Goal: Information Seeking & Learning: Check status

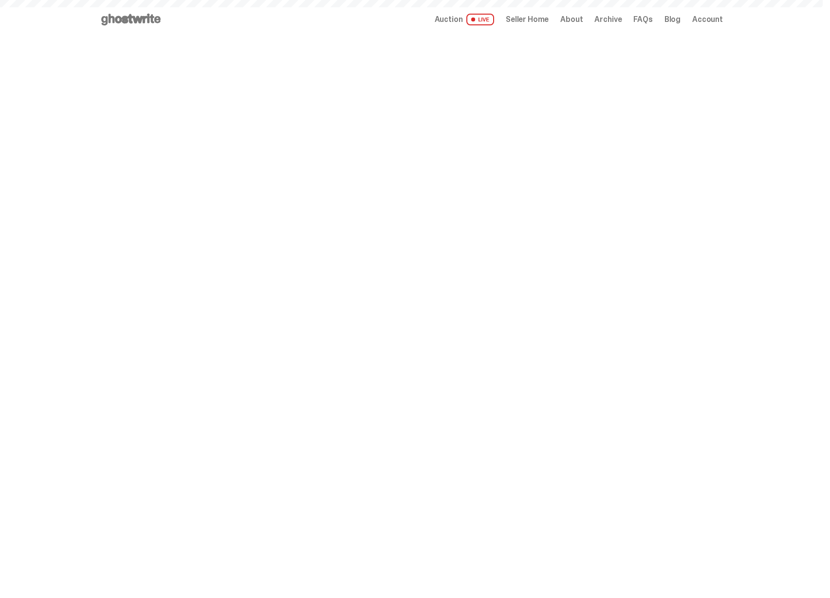
click at [537, 19] on span "Seller Home" at bounding box center [527, 20] width 43 height 8
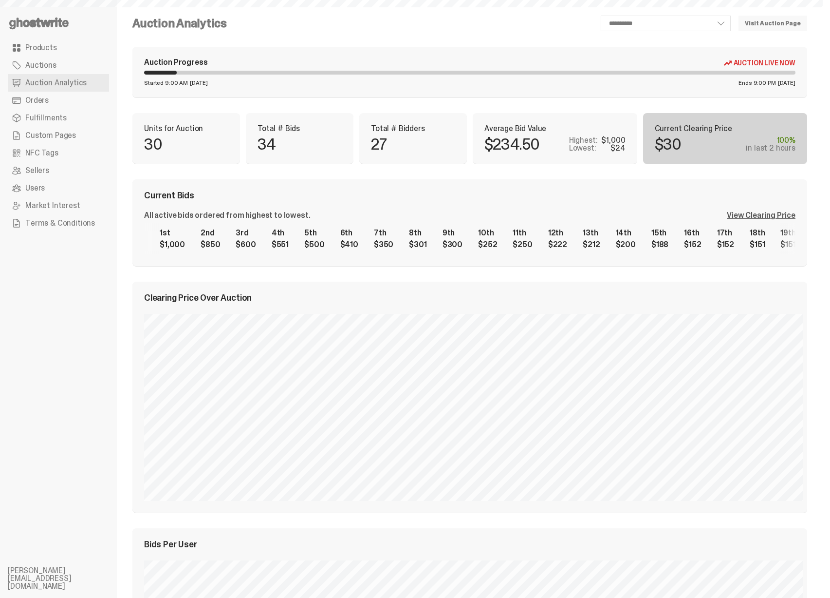
select select "**"
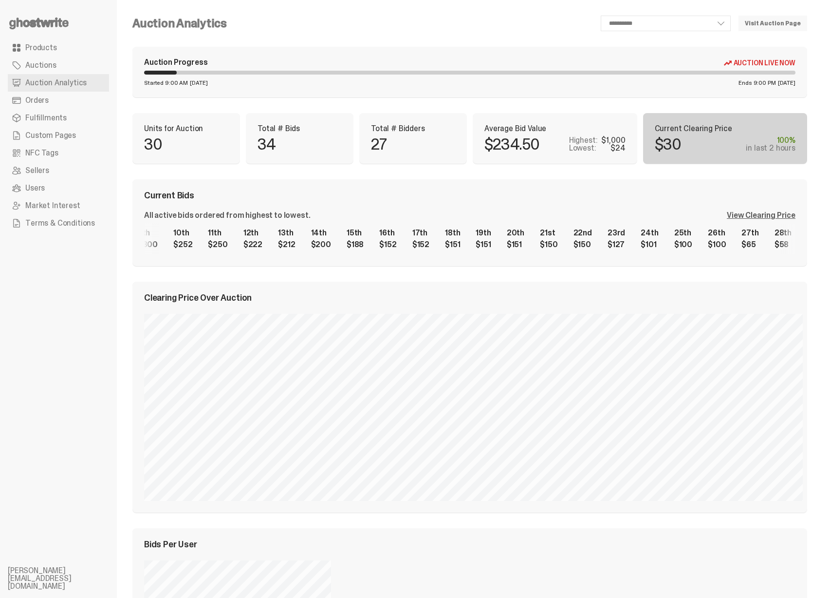
click at [169, 243] on div "1st $1,000 2nd $850 3rd $600 4th $551 5th $500 6th $410 7th $350 8th $301 9th $…" at bounding box center [470, 238] width 652 height 31
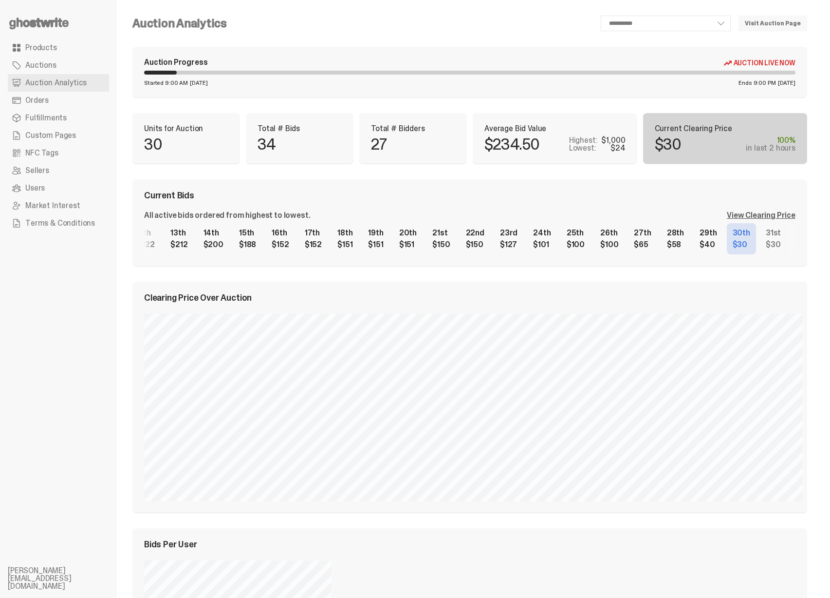
scroll to position [0, 471]
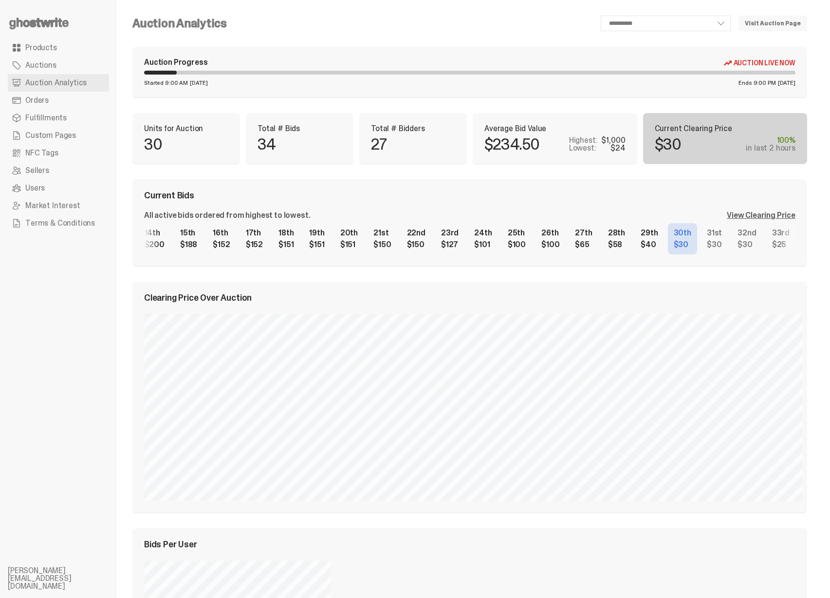
click at [429, 248] on div "1st $1,000 2nd $850 3rd $600 4th $551 5th $500 6th $410 7th $350 8th $301 9th $…" at bounding box center [470, 238] width 652 height 31
click at [781, 214] on div "View Clearing Price" at bounding box center [761, 215] width 69 height 8
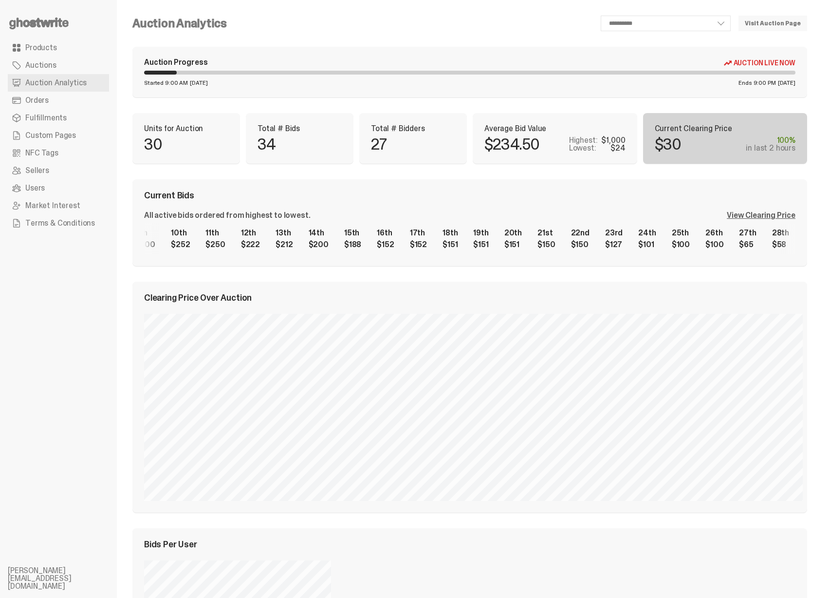
click at [725, 236] on div "1st $1,000 2nd $850 3rd $600 4th $551 5th $500 6th $410 7th $350 8th $301 9th $…" at bounding box center [470, 238] width 652 height 31
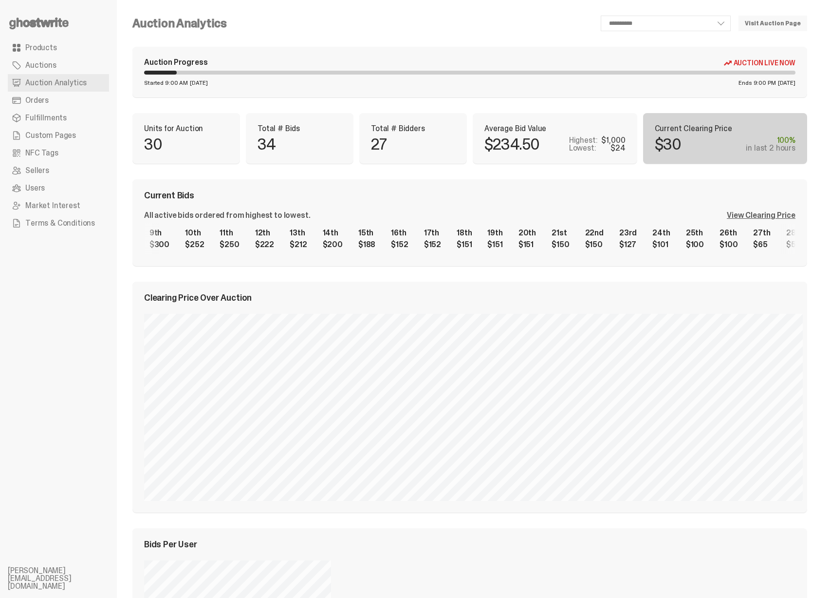
click at [765, 216] on div "View Clearing Price" at bounding box center [761, 215] width 69 height 8
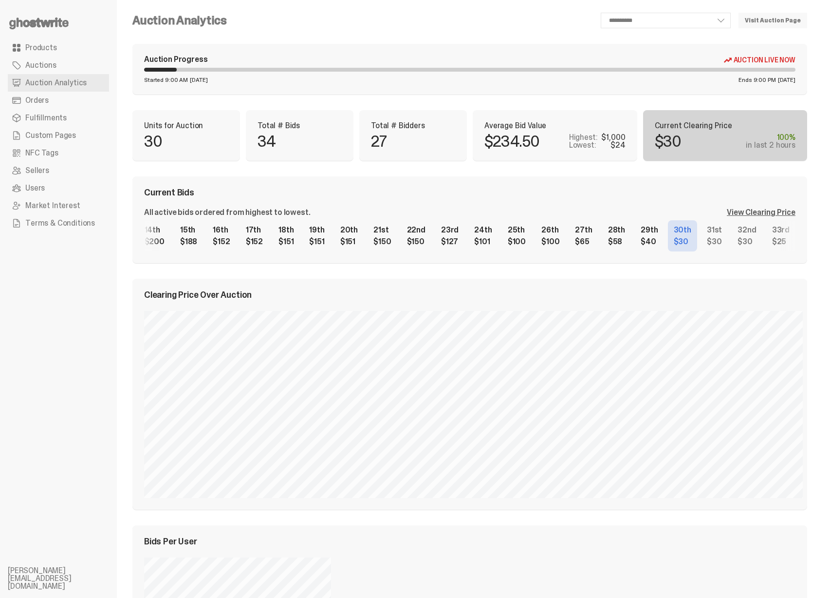
scroll to position [0, 0]
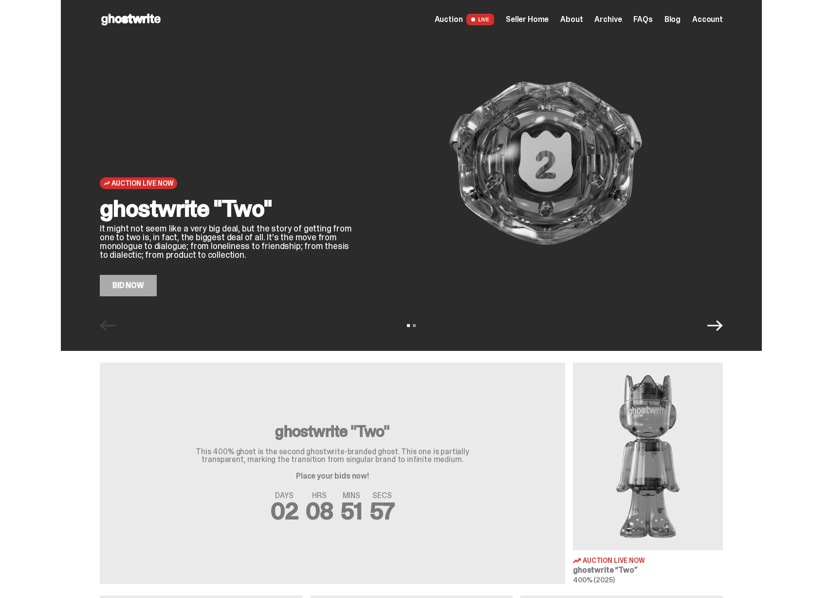
click at [547, 20] on span "Seller Home" at bounding box center [527, 20] width 43 height 8
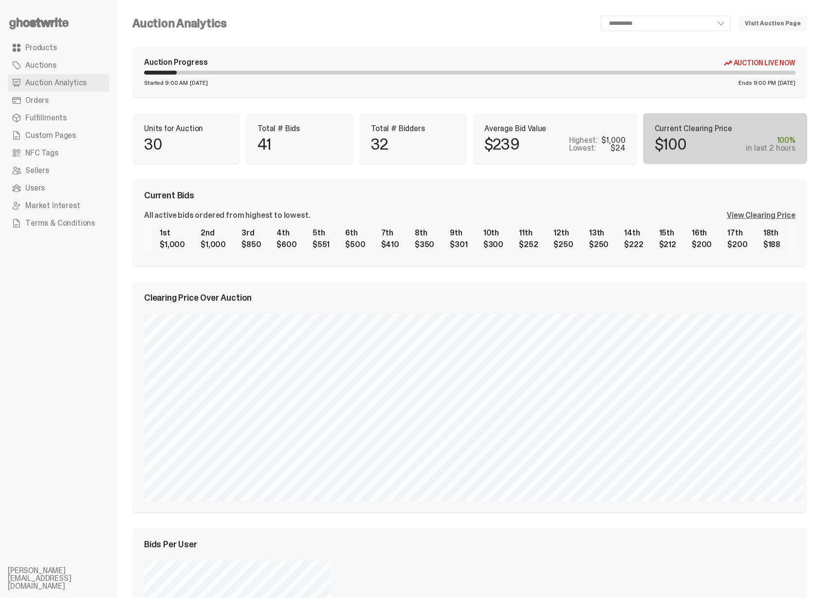
click at [771, 219] on div "View Clearing Price" at bounding box center [761, 215] width 69 height 8
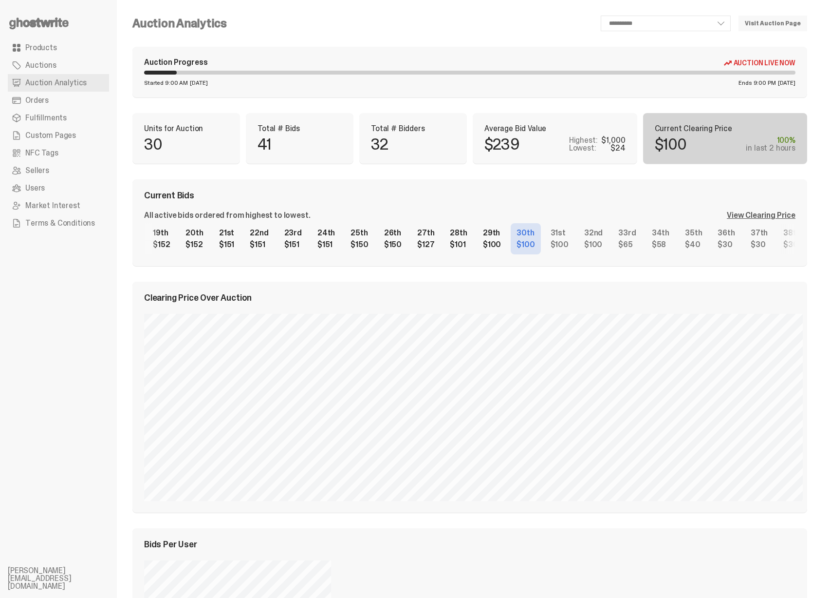
scroll to position [0, 663]
click at [577, 248] on div "1st $1,000 2nd $1,000 3rd $850 4th $600 5th $551 6th $500 7th $410 8th $350 9th…" at bounding box center [470, 238] width 652 height 31
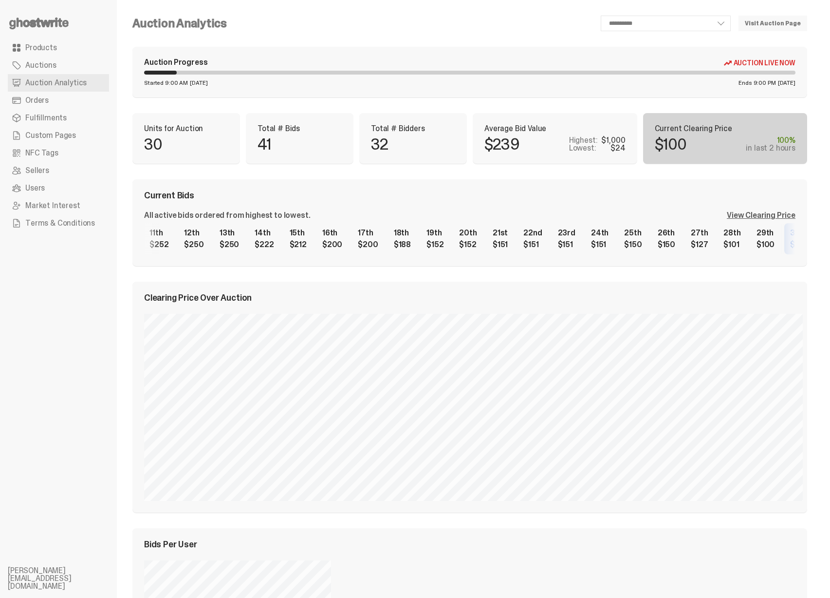
click at [658, 242] on div "1st $1,000 2nd $1,000 3rd $850 4th $600 5th $551 6th $500 7th $410 8th $350 9th…" at bounding box center [470, 238] width 652 height 31
click at [771, 216] on div "View Clearing Price" at bounding box center [761, 215] width 69 height 8
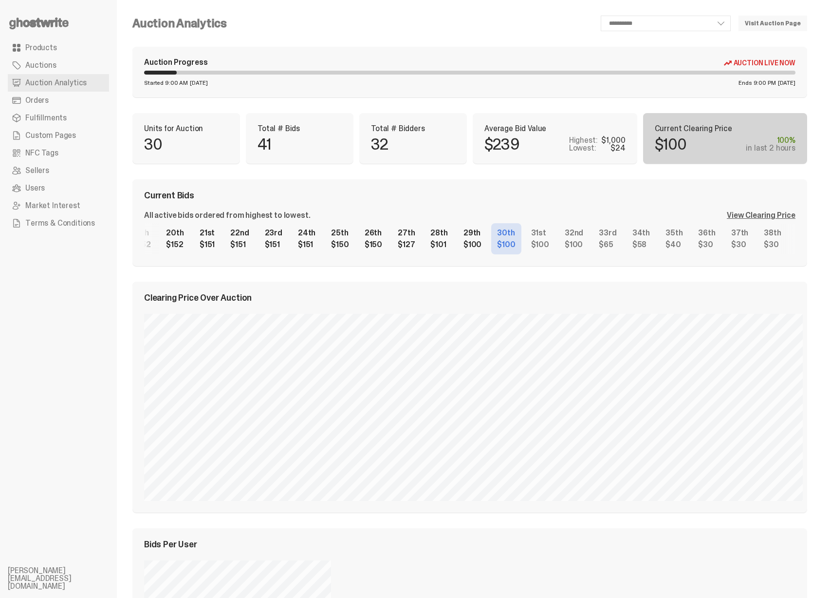
select select "**"
click at [784, 214] on div "View Clearing Price" at bounding box center [761, 215] width 69 height 8
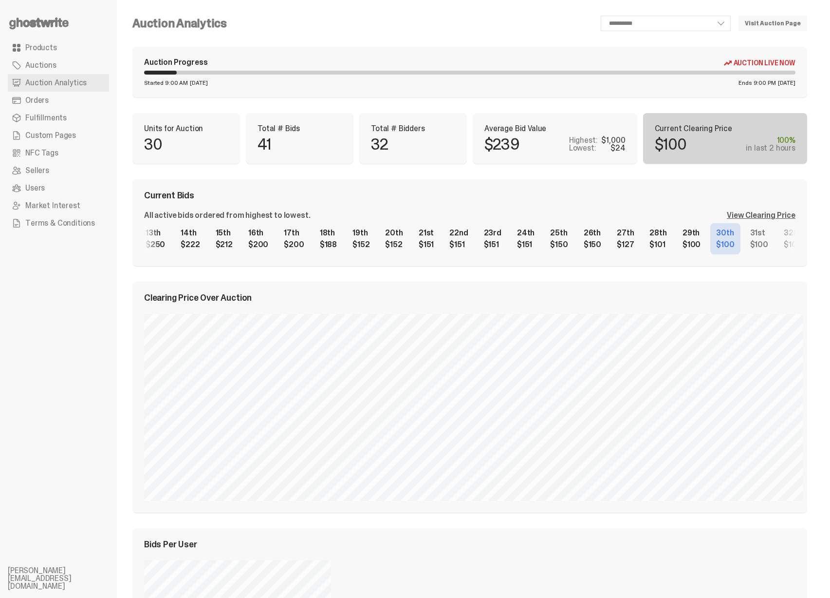
click at [668, 240] on div "1st $1,000 2nd $1,000 3rd $850 4th $600 5th $551 6th $500 7th $410 8th $350 9th…" at bounding box center [470, 238] width 652 height 31
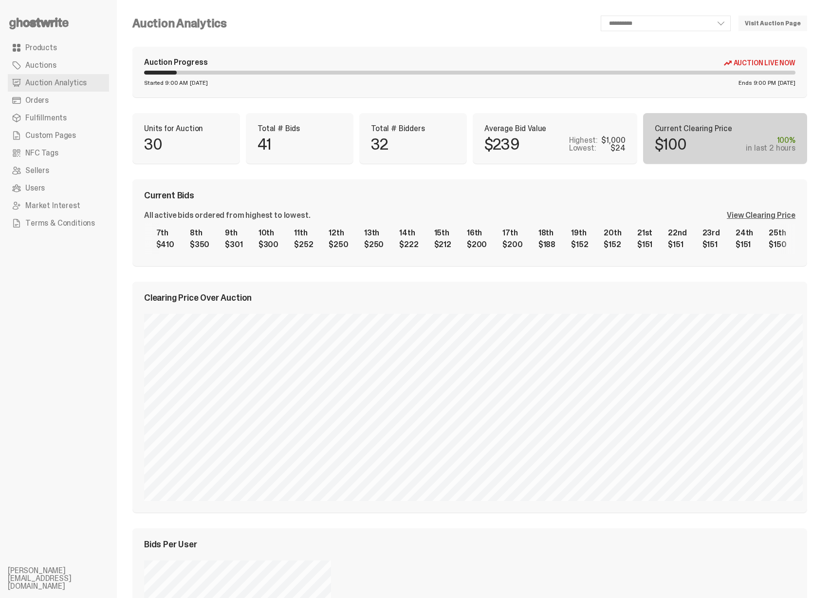
scroll to position [0, 77]
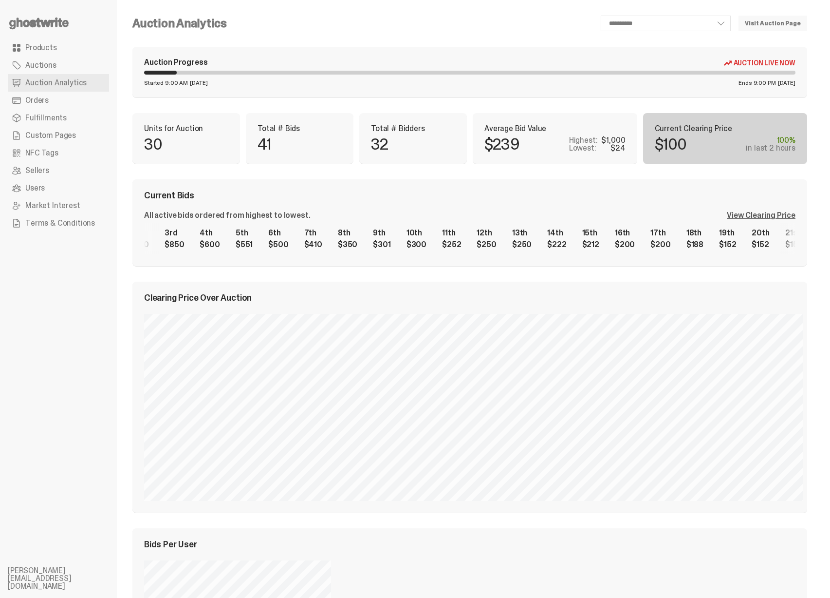
click at [750, 241] on div "1st $1,000 2nd $1,000 3rd $850 4th $600 5th $551 6th $500 7th $410 8th $350 9th…" at bounding box center [470, 238] width 652 height 31
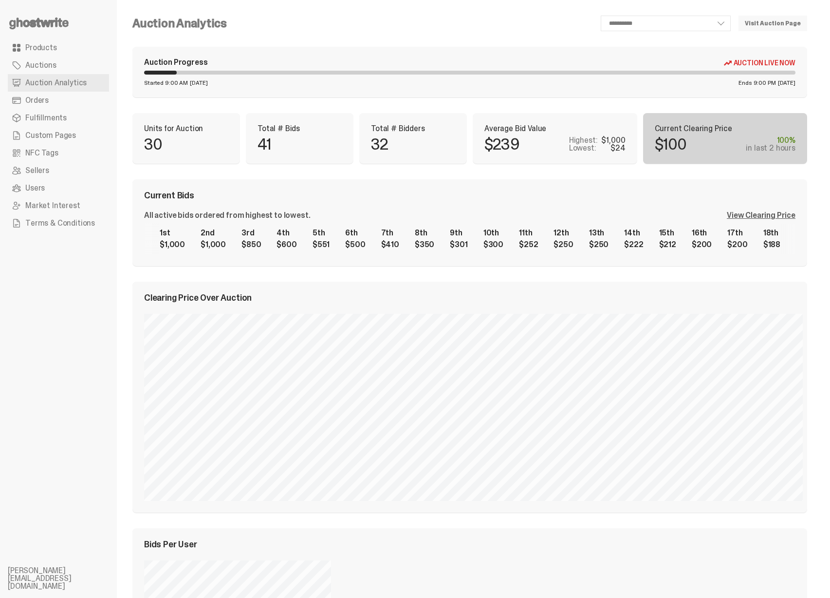
click at [745, 245] on div "1st $1,000 2nd $1,000 3rd $850 4th $600 5th $551 6th $500 7th $410 8th $350 9th…" at bounding box center [470, 238] width 652 height 31
click at [776, 213] on div "View Clearing Price" at bounding box center [761, 215] width 69 height 8
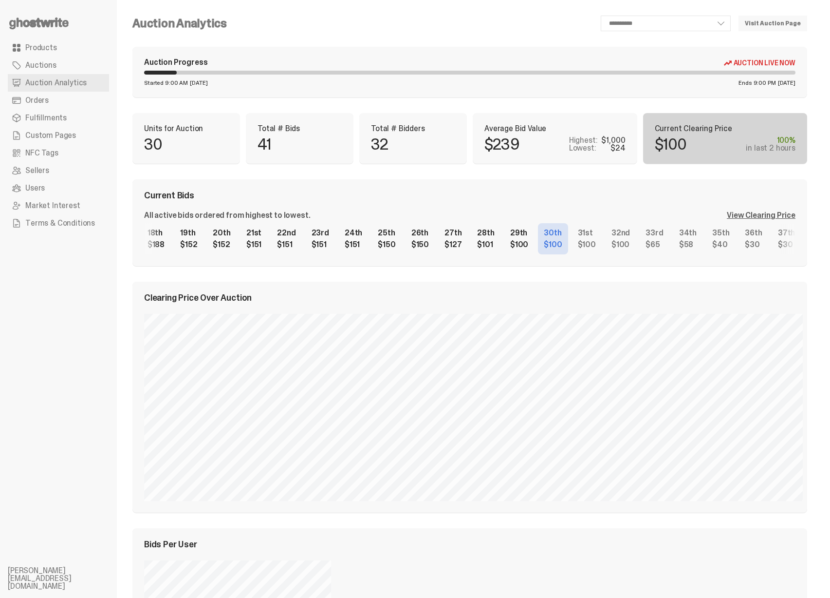
scroll to position [0, 663]
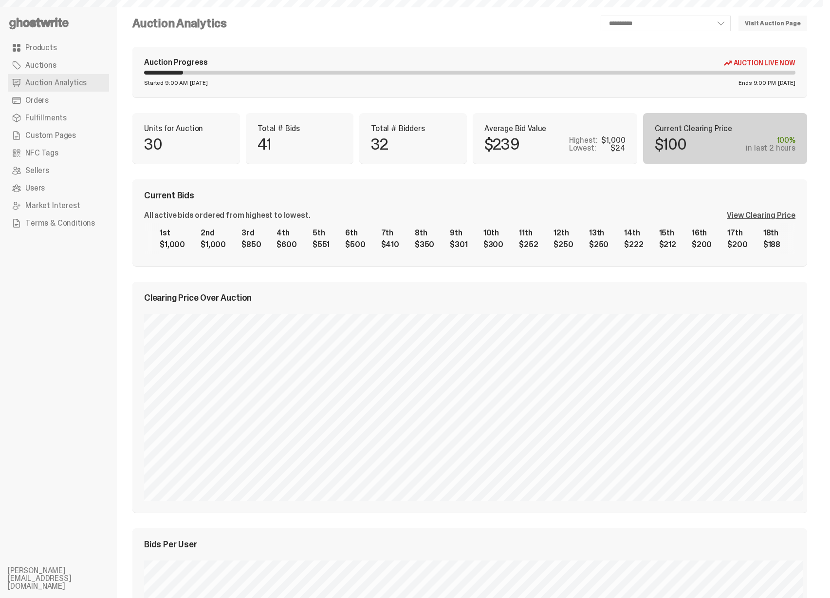
select select "**"
click at [75, 86] on span "Auction Analytics" at bounding box center [55, 83] width 61 height 8
select select "**"
click at [760, 21] on link "Visit Auction Page" at bounding box center [773, 24] width 69 height 16
select select "**"
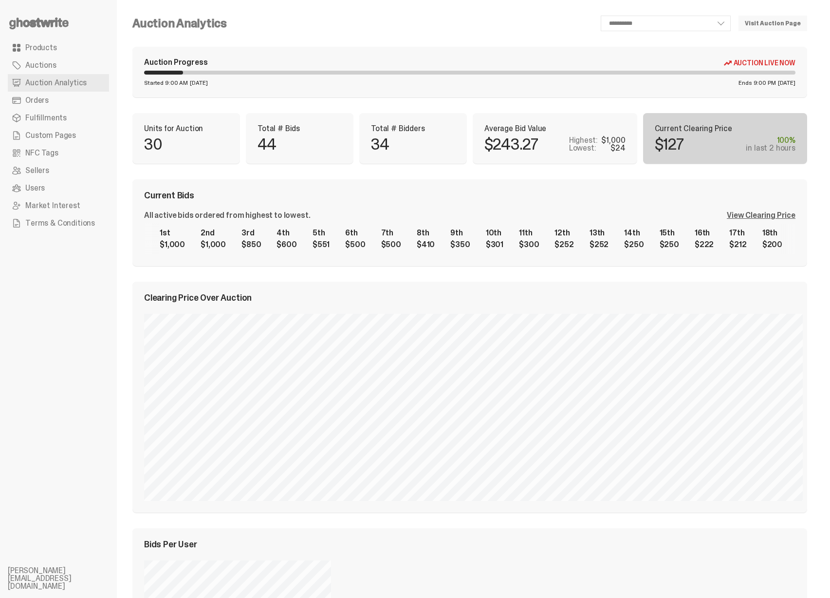
click at [776, 218] on div "View Clearing Price" at bounding box center [761, 215] width 69 height 8
